Goal: Check status: Check status

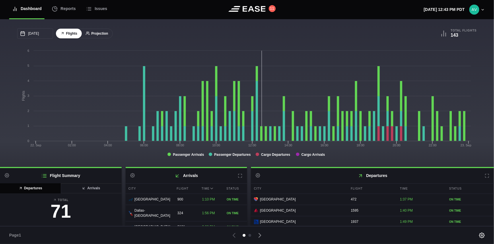
click at [108, 33] on button "Projection" at bounding box center [97, 34] width 32 height 10
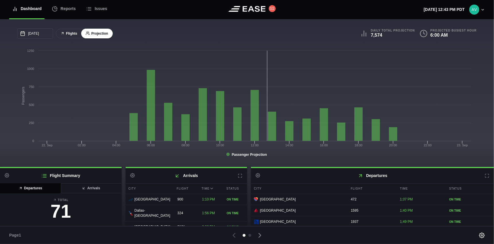
click at [66, 31] on button "Flights" at bounding box center [69, 34] width 26 height 10
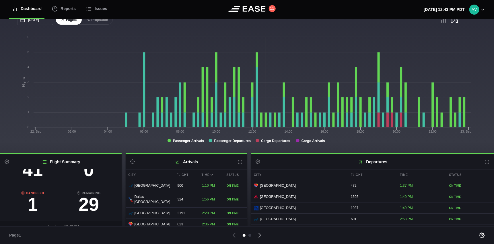
scroll to position [20, 0]
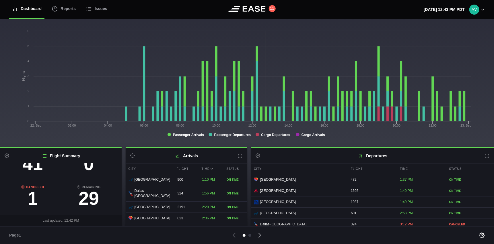
click at [33, 193] on h3 "1" at bounding box center [33, 198] width 56 height 18
select select "passenger"
select select "CANCELED"
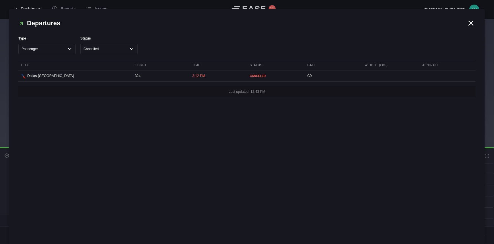
click at [469, 23] on icon at bounding box center [470, 23] width 9 height 9
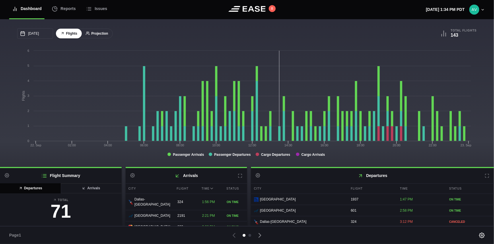
click at [100, 35] on button "Projection" at bounding box center [97, 34] width 32 height 10
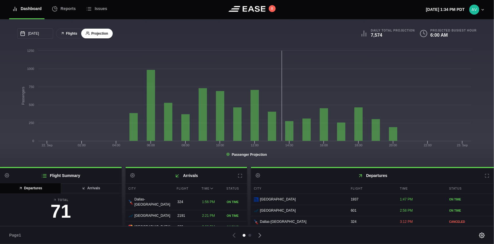
click at [72, 33] on button "Flights" at bounding box center [69, 34] width 26 height 10
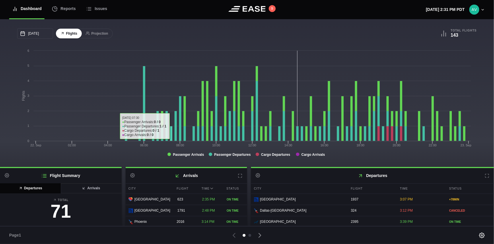
click at [185, 33] on div "[DATE] September Sun Mon Tue Wed Thu Fri Sat 31 [DATE] 2 3 4 5 6 7 8 9 10 11 12…" at bounding box center [132, 33] width 230 height 10
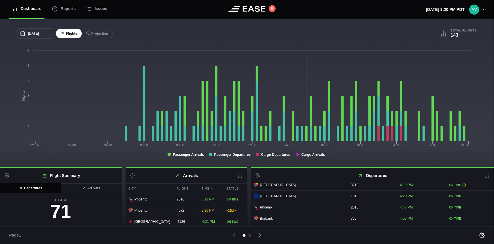
click at [132, 25] on div "09/22/2025 September Sun Mon Tue Wed Thu Fri Sat 31 Sep 1 2 3 4 5 6 7 8 9 10 11…" at bounding box center [247, 93] width 494 height 148
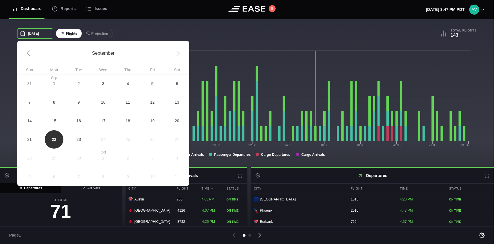
click at [38, 32] on input "09/22/2025" at bounding box center [35, 33] width 36 height 10
click at [77, 138] on span "23" at bounding box center [78, 139] width 5 height 6
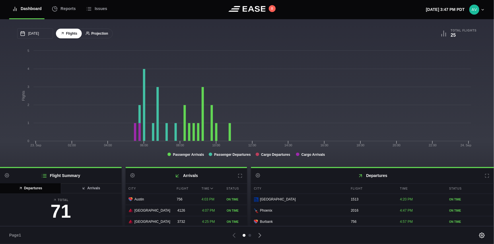
click at [98, 34] on button "Projection" at bounding box center [97, 34] width 32 height 10
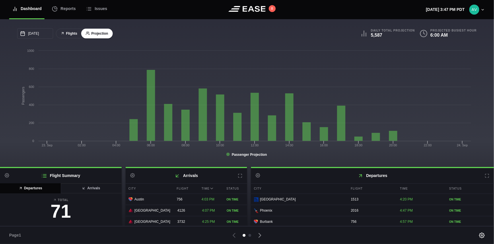
click at [62, 33] on icon at bounding box center [62, 33] width 4 height 4
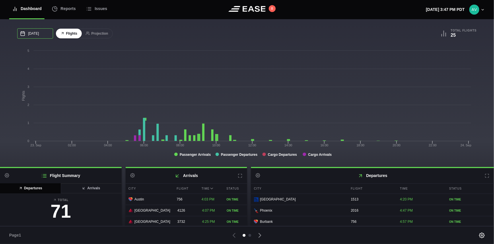
click at [43, 34] on input "09/23/2025" at bounding box center [35, 33] width 36 height 10
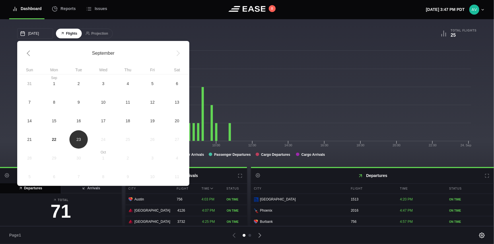
click at [54, 137] on span "22" at bounding box center [54, 139] width 5 height 6
type input "[DATE]"
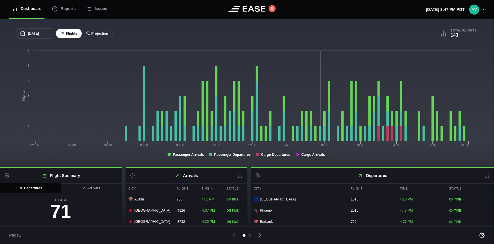
click at [90, 32] on button "Projection" at bounding box center [97, 34] width 32 height 10
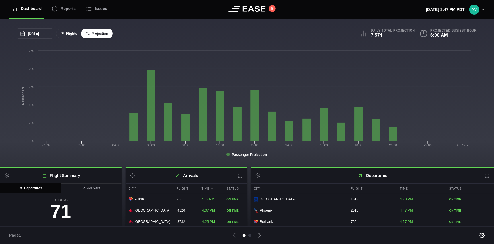
click at [74, 32] on button "Flights" at bounding box center [69, 34] width 26 height 10
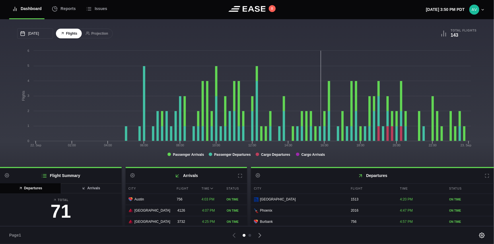
click at [124, 23] on div "09/22/2025 September Sun Mon Tue Wed Thu Fri Sat 31 Sep 1 2 3 4 5 6 7 8 9 10 11…" at bounding box center [247, 93] width 494 height 148
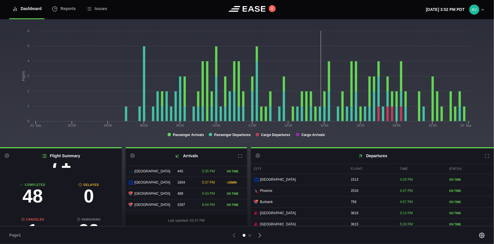
scroll to position [66, 0]
